Goal: Task Accomplishment & Management: Complete application form

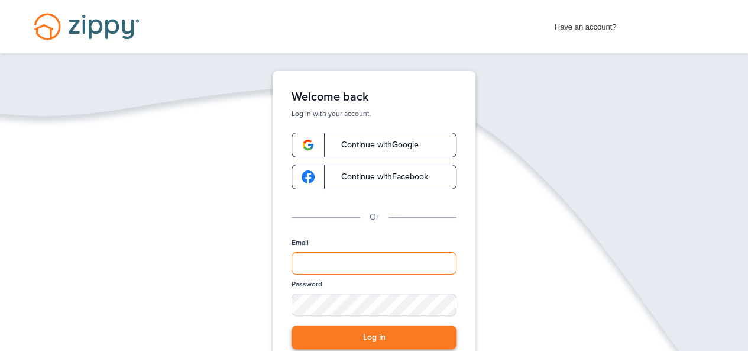
type input "**********"
click at [331, 341] on button "Log in" at bounding box center [374, 337] width 165 height 24
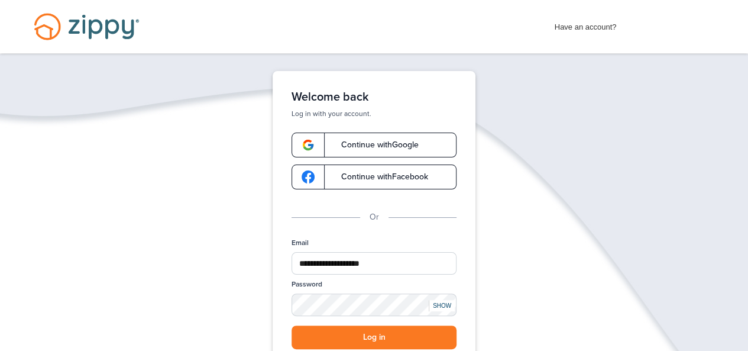
click at [574, 28] on span "Have an account?" at bounding box center [586, 24] width 62 height 19
click at [651, 25] on div "Have an account? Apply Now" at bounding box center [635, 24] width 160 height 19
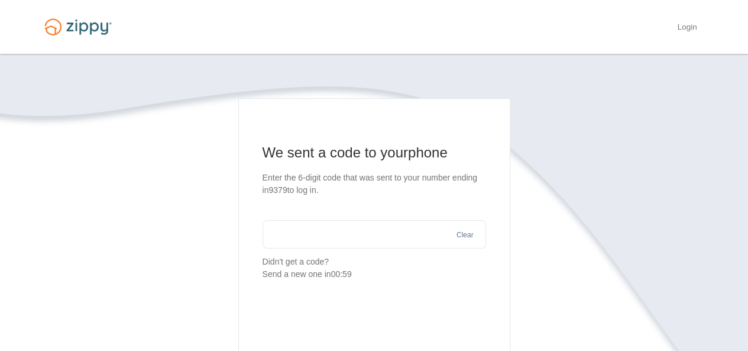
click at [369, 236] on input "text" at bounding box center [375, 234] width 224 height 28
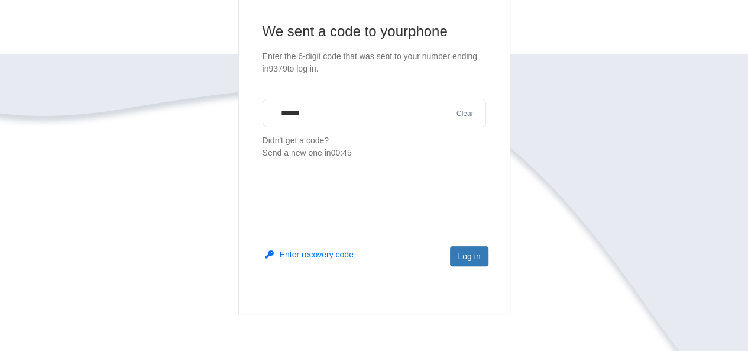
scroll to position [125, 0]
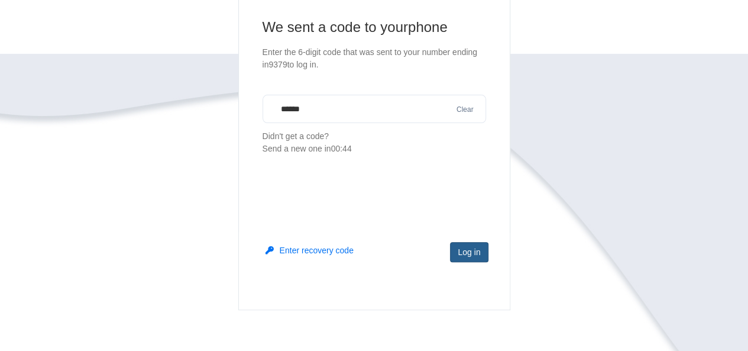
type input "******"
click at [478, 252] on button "Log in" at bounding box center [469, 252] width 38 height 20
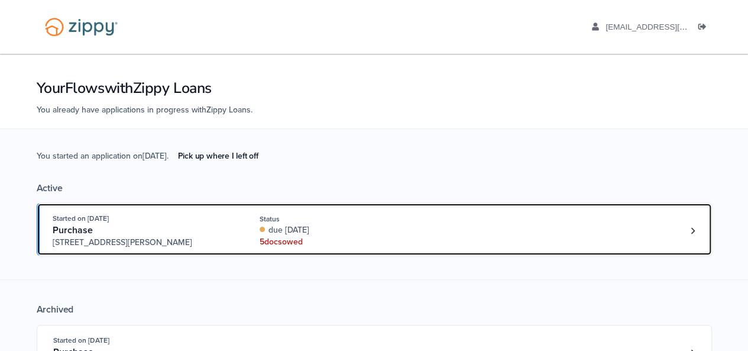
click at [203, 216] on div "Started on [DATE]" at bounding box center [143, 218] width 180 height 12
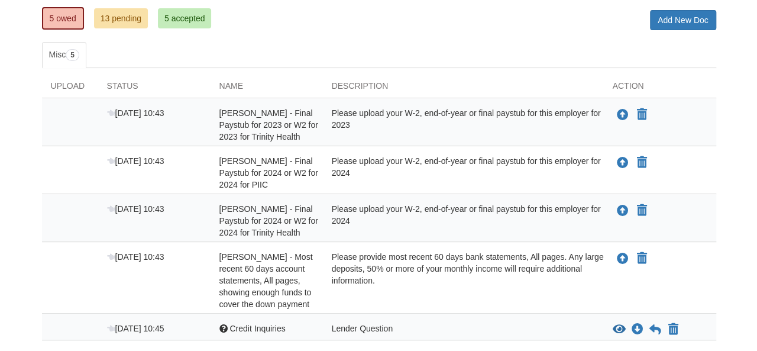
scroll to position [163, 0]
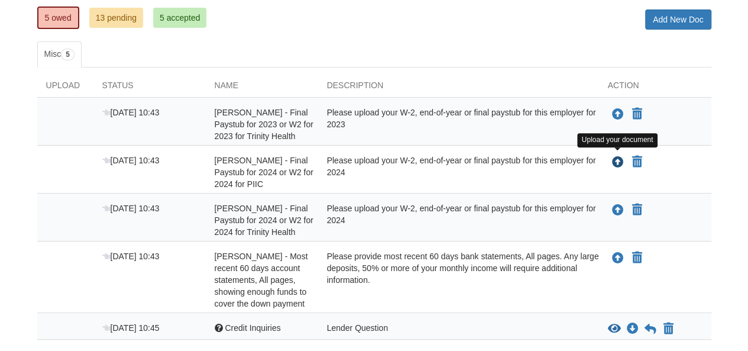
click at [615, 163] on icon "Upload Ashley Boley - Final Paystub for 2024 or W2 for 2024 for PIIC" at bounding box center [618, 163] width 12 height 12
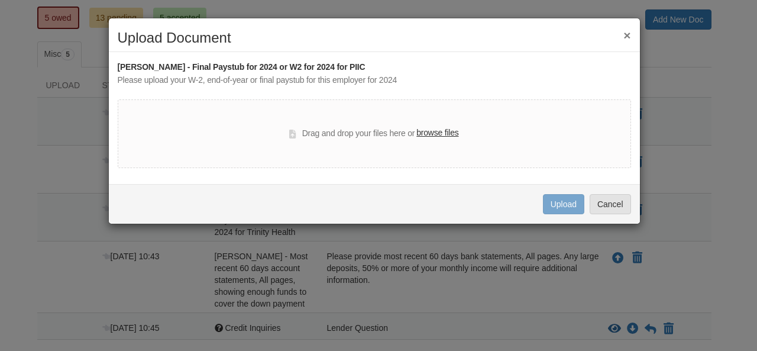
click at [442, 133] on label "browse files" at bounding box center [437, 133] width 42 height 13
click at [0, 0] on input "browse files" at bounding box center [0, 0] width 0 height 0
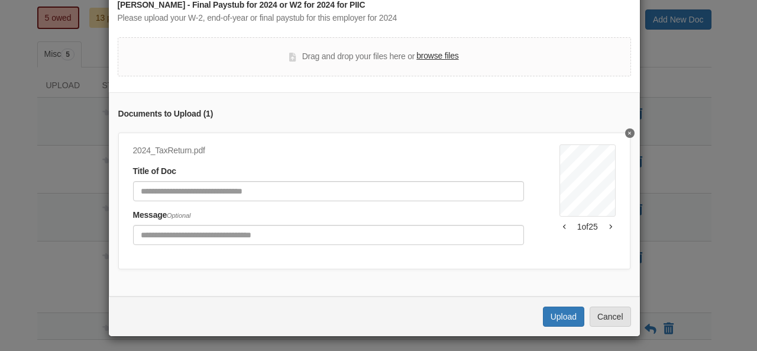
scroll to position [72, 0]
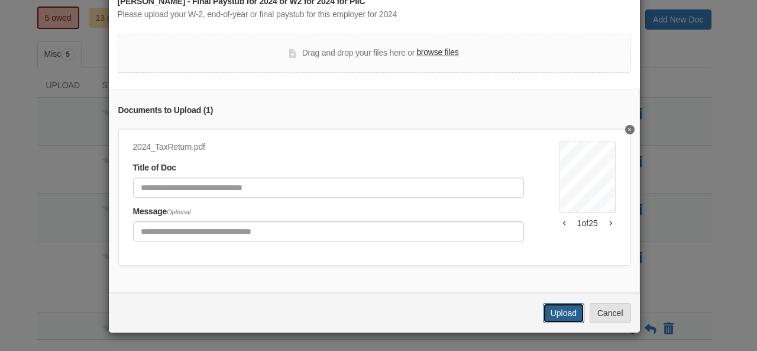
click at [552, 317] on button "Upload" at bounding box center [563, 313] width 41 height 20
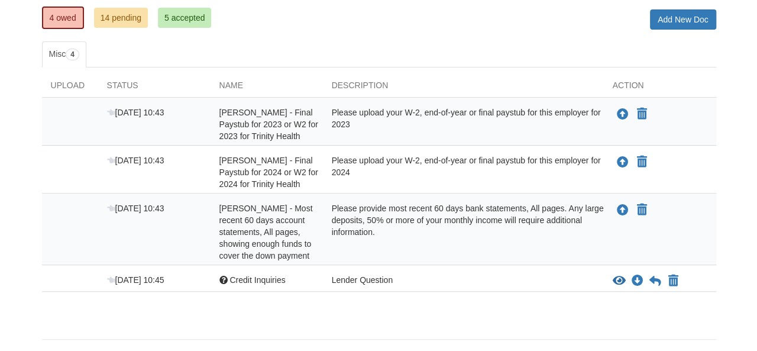
scroll to position [163, 0]
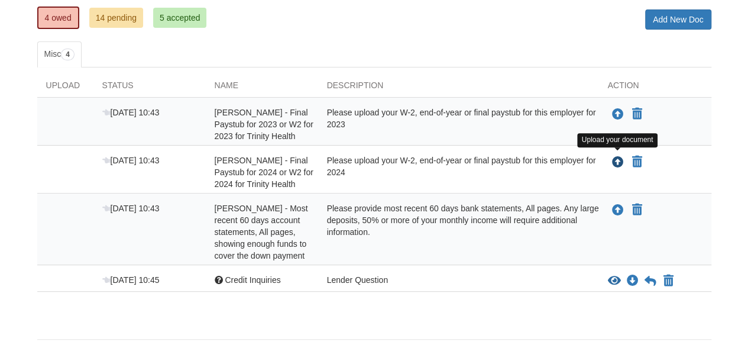
click at [615, 162] on icon "Upload Ashley Boley - Final Paystub for 2024 or W2 for 2024 for Trinity Health" at bounding box center [618, 163] width 12 height 12
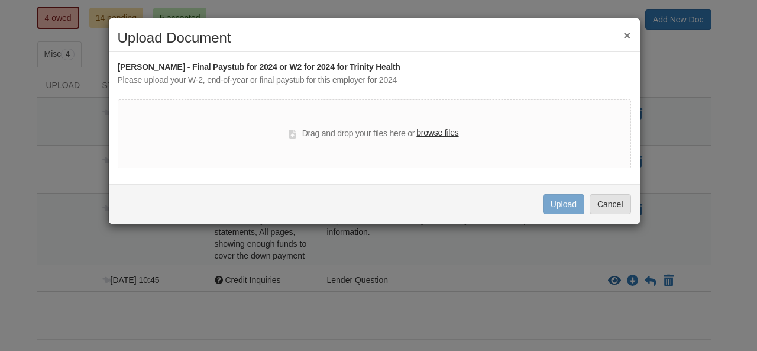
click at [443, 131] on label "browse files" at bounding box center [437, 133] width 42 height 13
click at [0, 0] on input "browse files" at bounding box center [0, 0] width 0 height 0
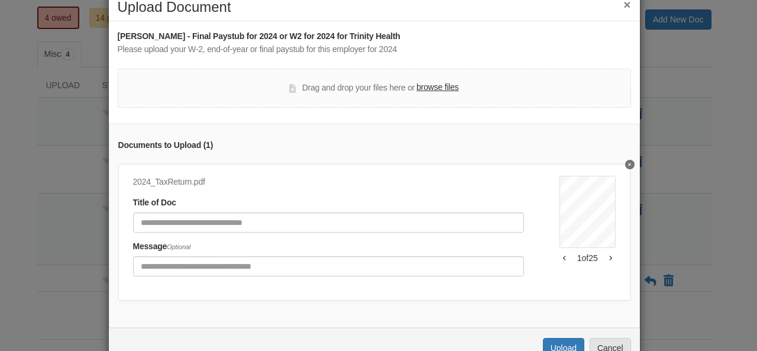
scroll to position [72, 0]
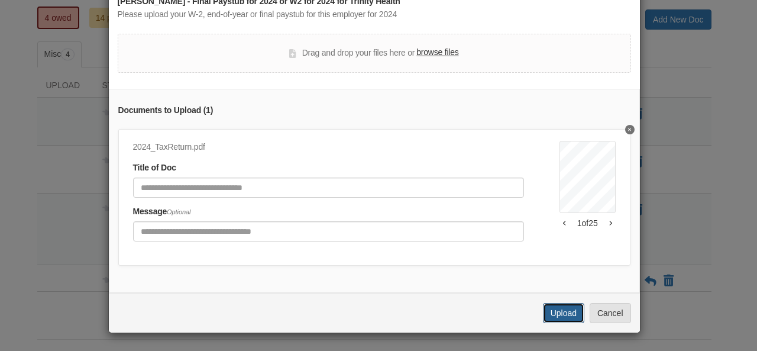
click at [557, 313] on button "Upload" at bounding box center [563, 313] width 41 height 20
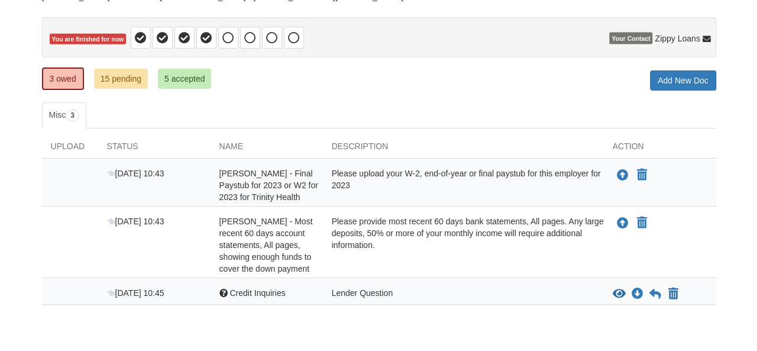
scroll to position [109, 0]
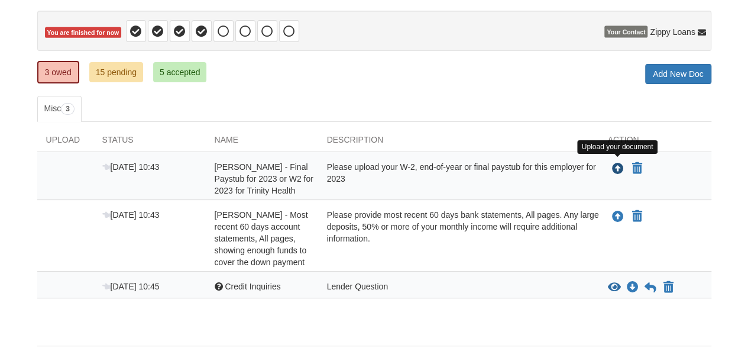
click at [616, 169] on icon "Upload Ashley Boley - Final Paystub for 2023 or W2 for 2023 for Trinity Health" at bounding box center [618, 169] width 12 height 12
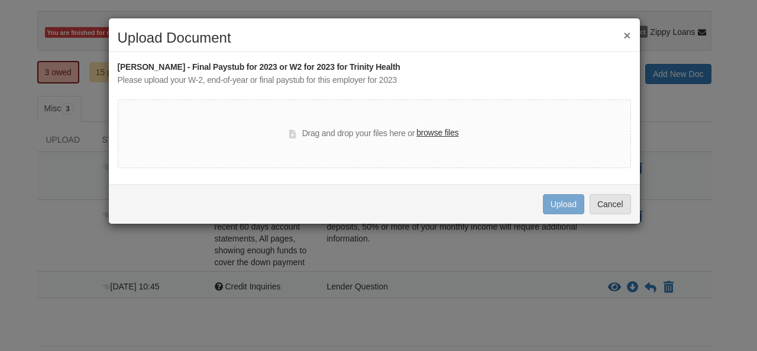
click at [451, 134] on label "browse files" at bounding box center [437, 133] width 42 height 13
click at [0, 0] on input "browse files" at bounding box center [0, 0] width 0 height 0
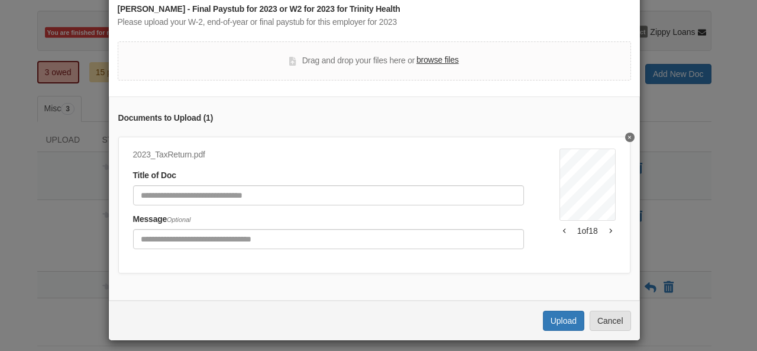
scroll to position [72, 0]
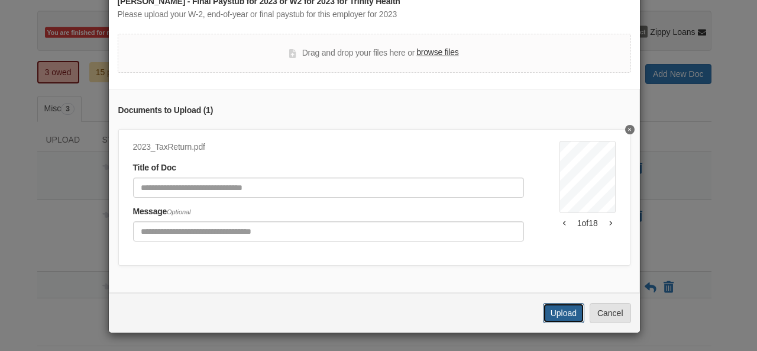
click at [563, 318] on button "Upload" at bounding box center [563, 313] width 41 height 20
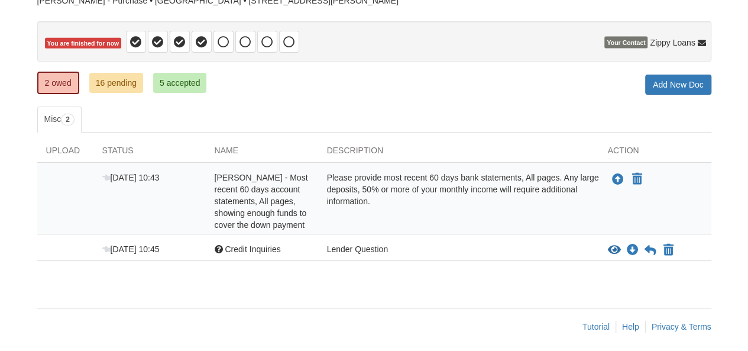
scroll to position [99, 0]
